Goal: Transaction & Acquisition: Purchase product/service

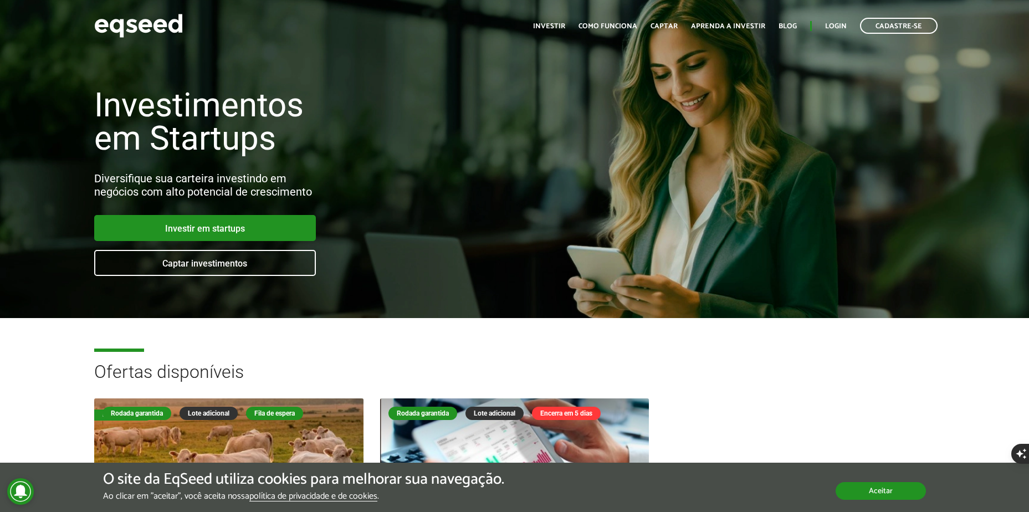
click at [895, 483] on button "Aceitar" at bounding box center [881, 491] width 90 height 18
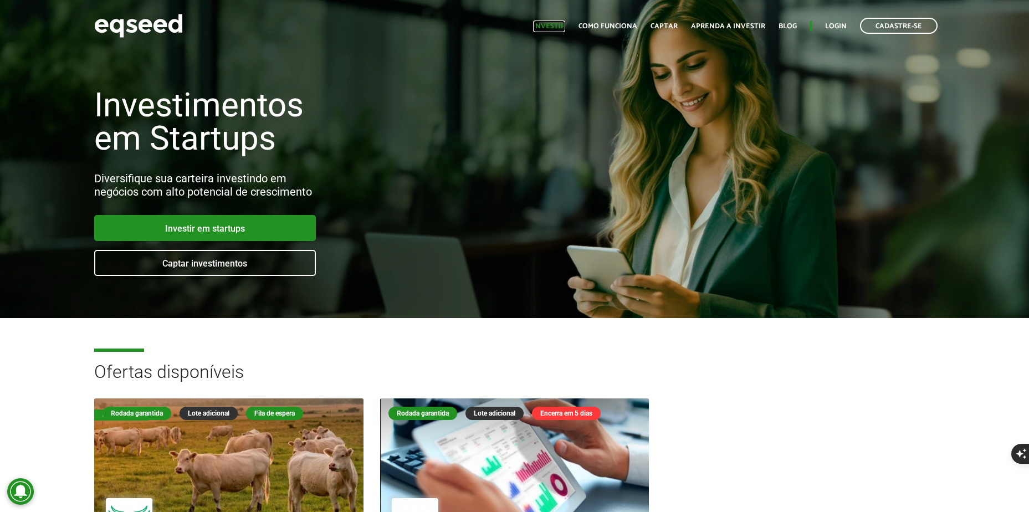
click at [550, 26] on link "Investir" at bounding box center [549, 26] width 32 height 7
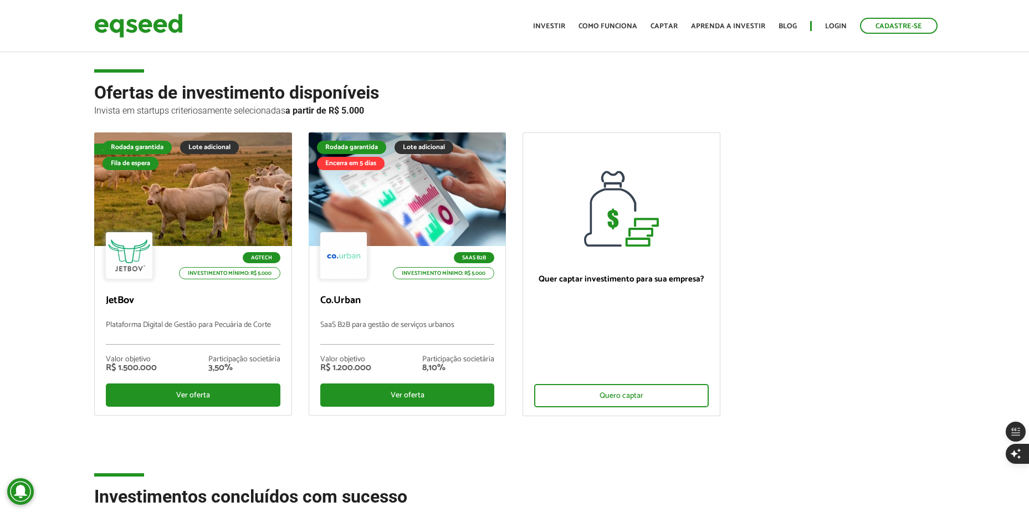
click at [744, 180] on ul "Fila de espera Rodada garantida Lote adicional Fila de espera Agtech Investimen…" at bounding box center [515, 283] width 858 height 303
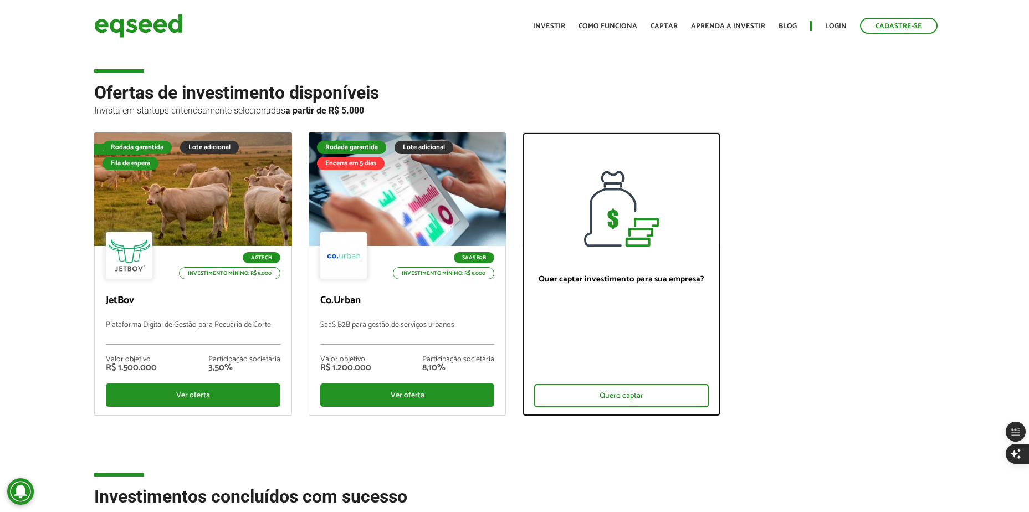
drag, startPoint x: 763, startPoint y: 159, endPoint x: 718, endPoint y: 136, distance: 50.1
click at [715, 135] on div at bounding box center [621, 190] width 197 height 114
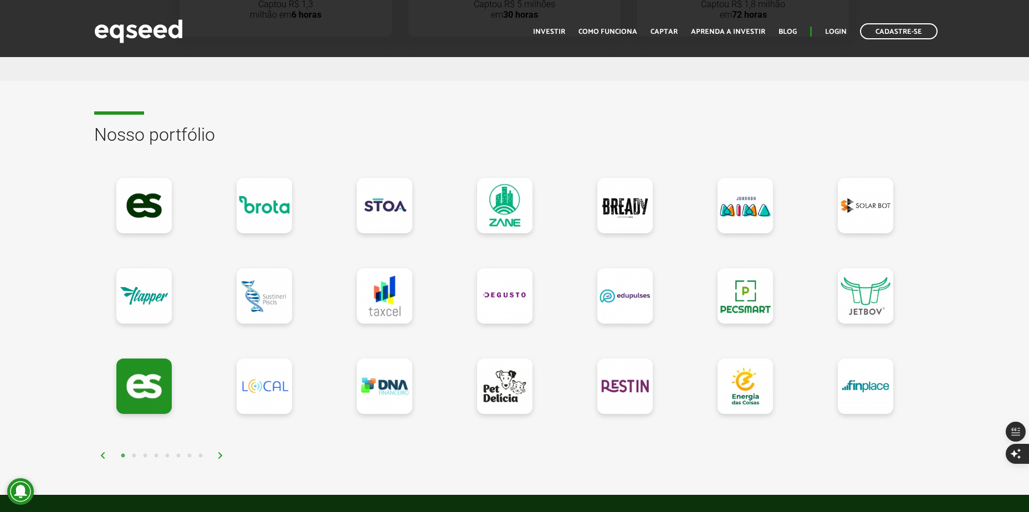
scroll to position [887, 0]
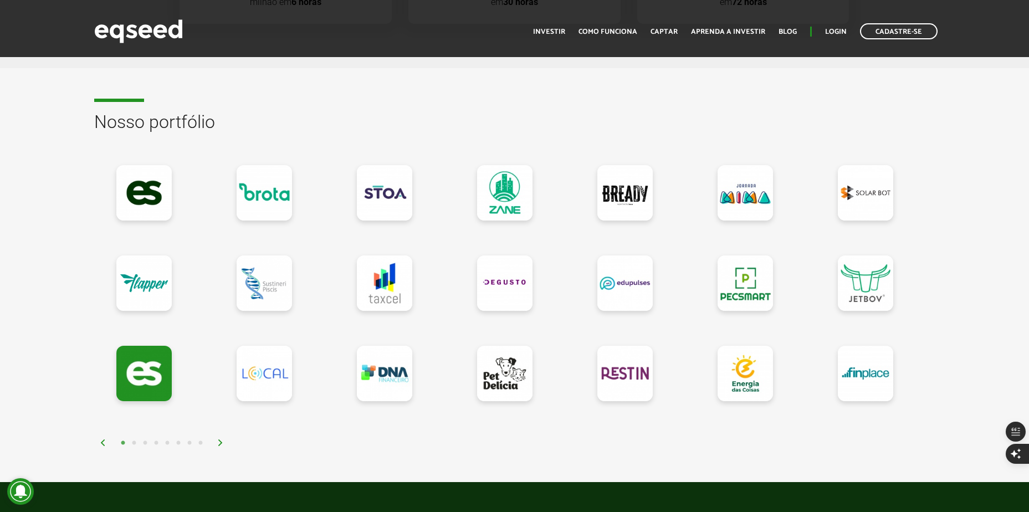
click at [219, 440] on img at bounding box center [220, 443] width 7 height 7
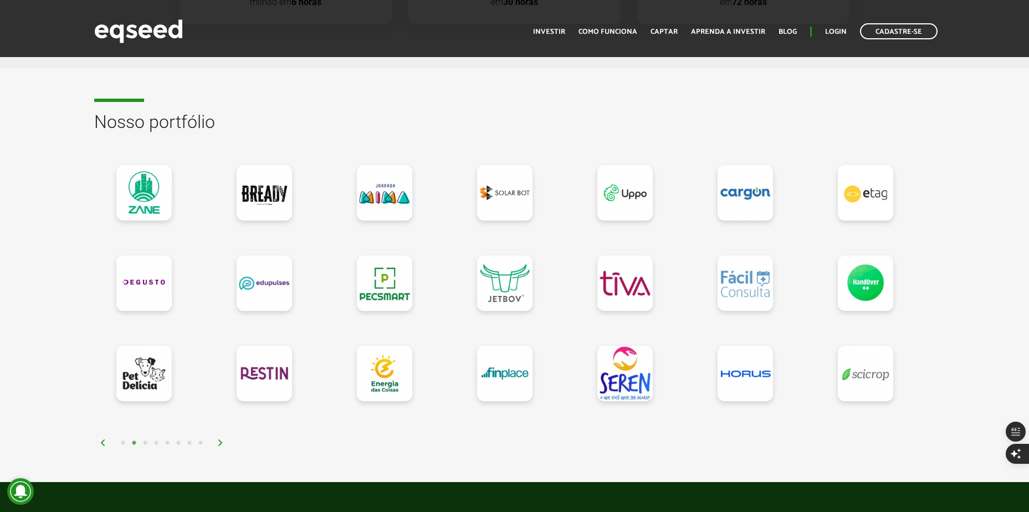
click at [222, 440] on img at bounding box center [220, 443] width 7 height 7
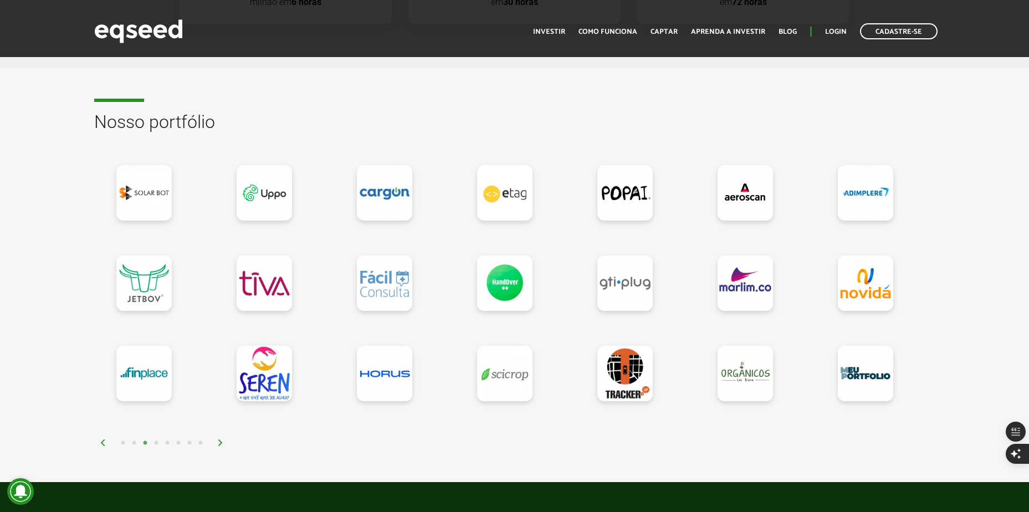
click at [220, 442] on img at bounding box center [220, 443] width 7 height 7
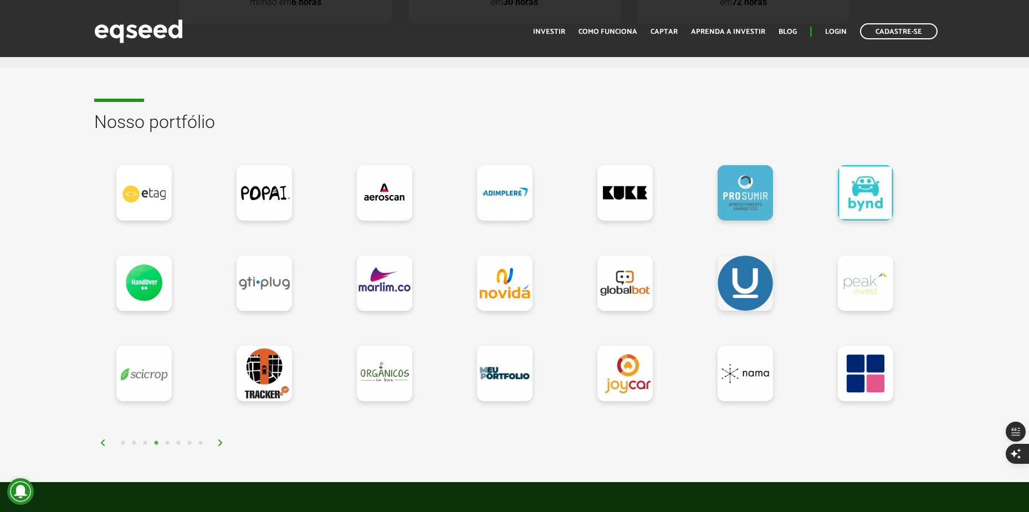
click at [220, 442] on img at bounding box center [220, 443] width 7 height 7
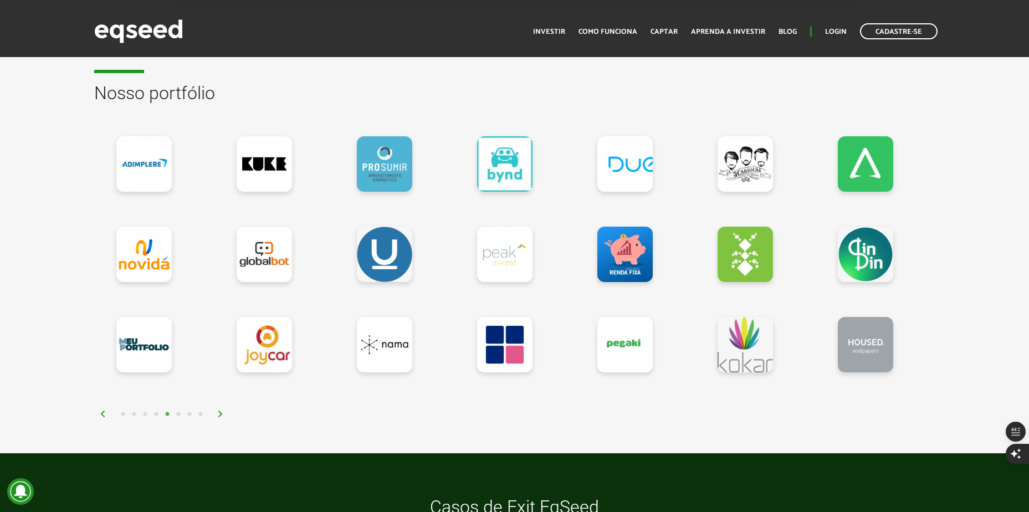
scroll to position [942, 0]
